Goal: Information Seeking & Learning: Learn about a topic

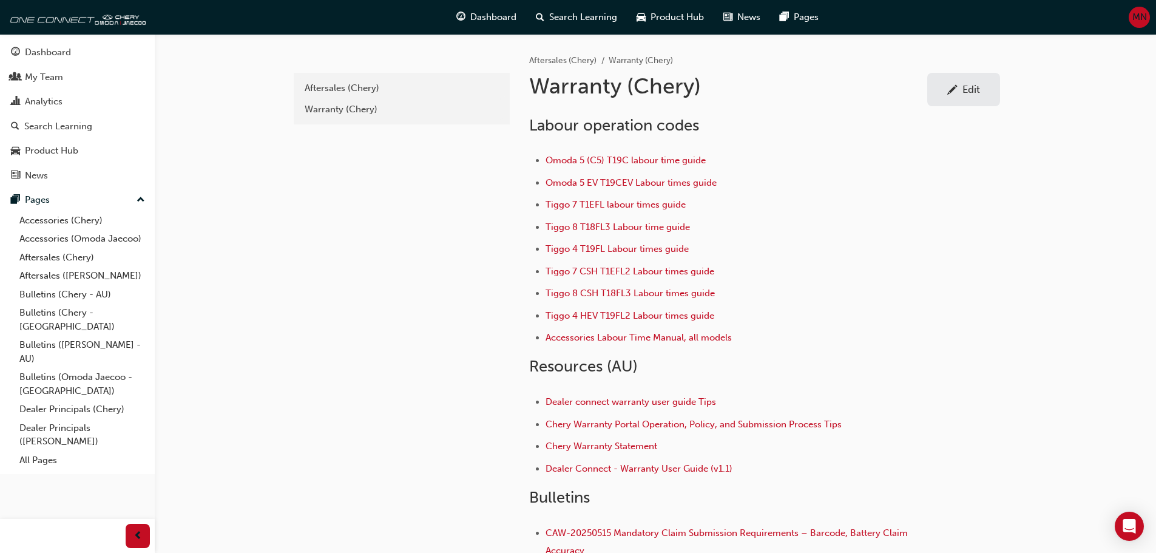
click at [43, 451] on link "All Pages" at bounding box center [82, 460] width 135 height 19
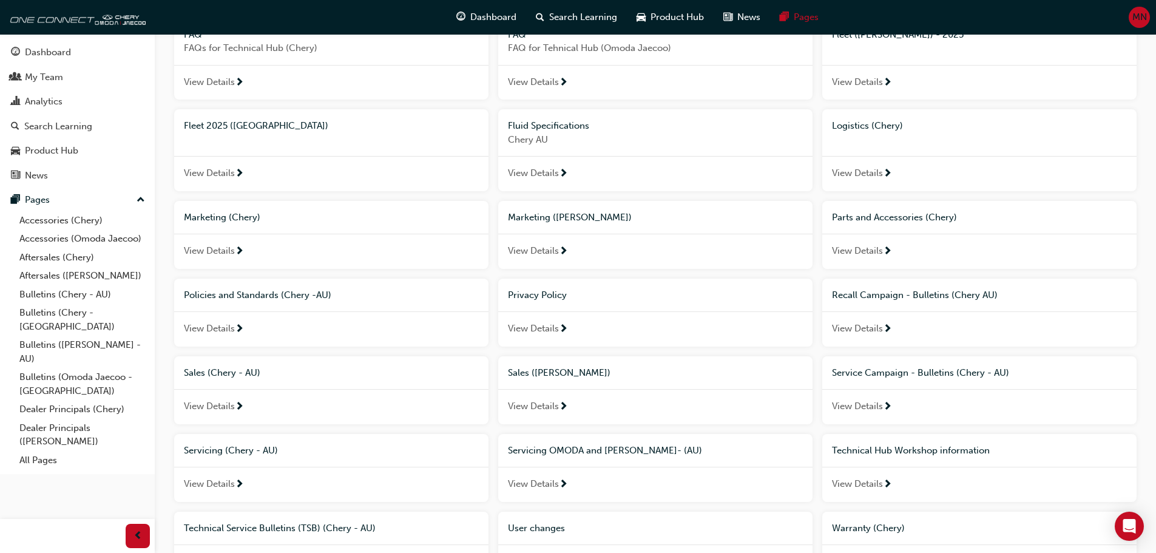
scroll to position [667, 0]
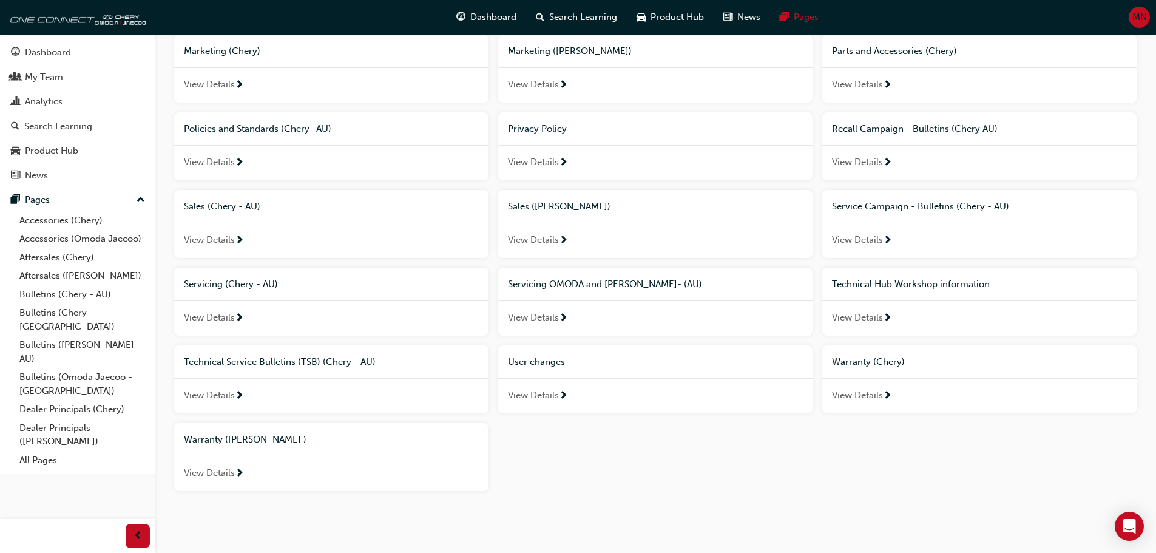
click at [356, 352] on div "Technical Service Bulletins (TSB) (Chery - AU)" at bounding box center [331, 361] width 314 height 33
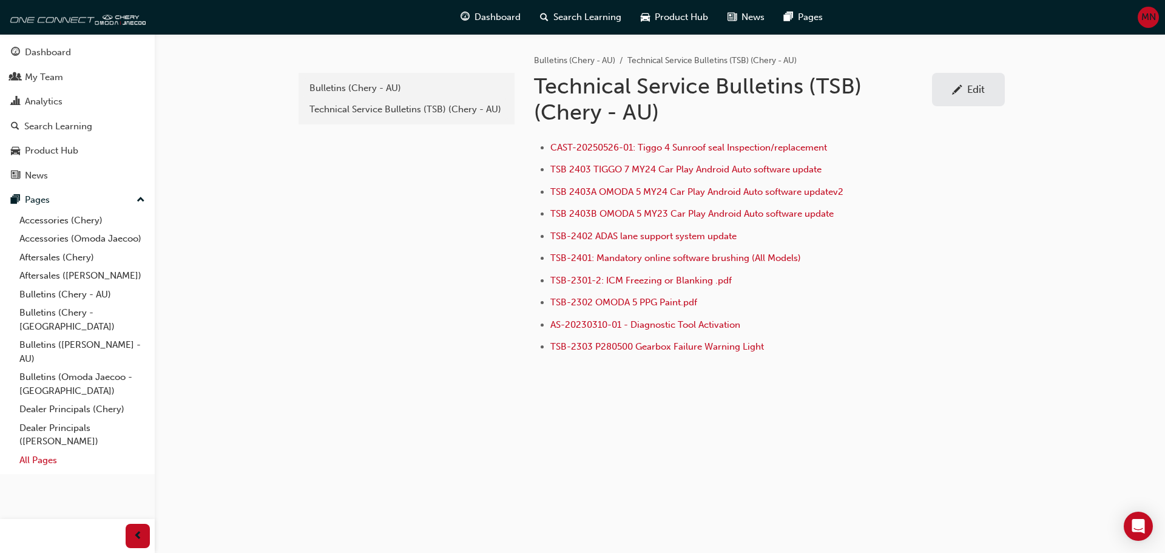
click at [49, 451] on link "All Pages" at bounding box center [82, 460] width 135 height 19
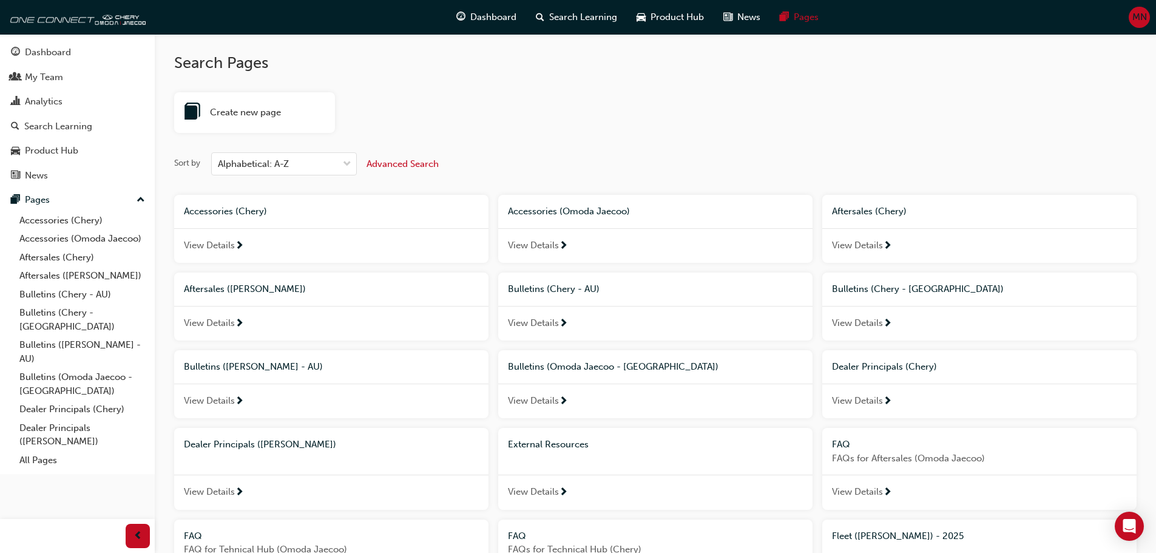
click at [545, 445] on span "External Resources" at bounding box center [548, 444] width 81 height 11
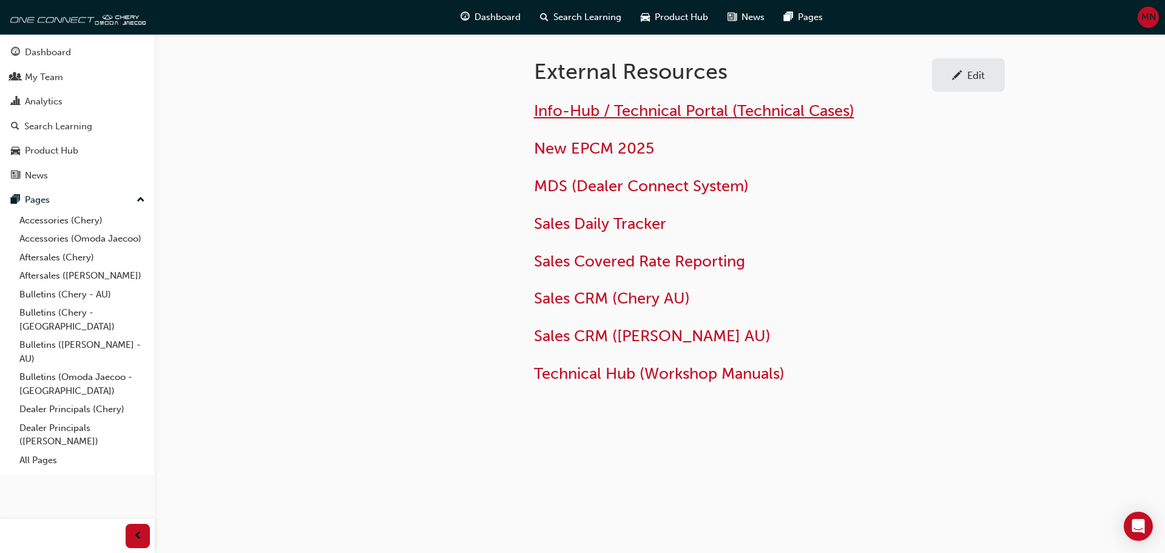
click at [599, 109] on span "Info-Hub / Technical Portal (Technical Cases)" at bounding box center [694, 110] width 320 height 19
